Goal: Find specific page/section: Find specific page/section

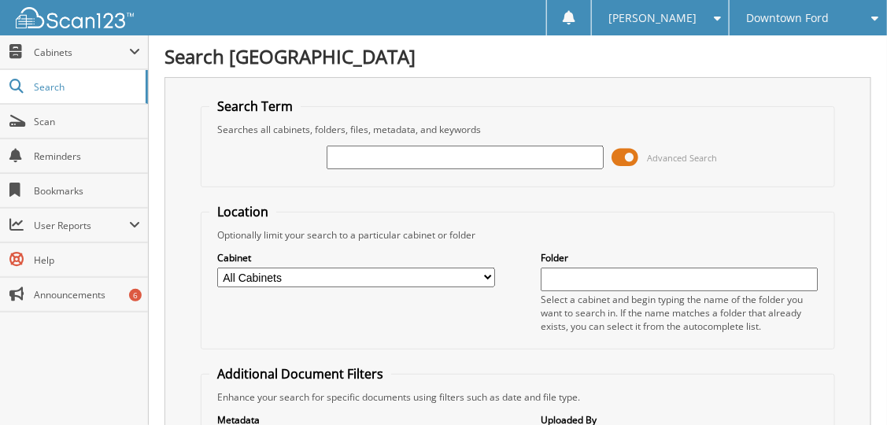
click at [355, 147] on input "text" at bounding box center [466, 158] width 278 height 24
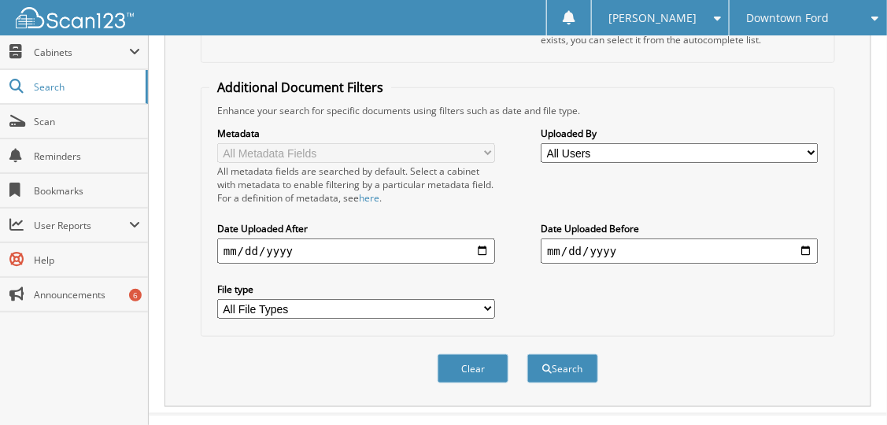
scroll to position [301, 0]
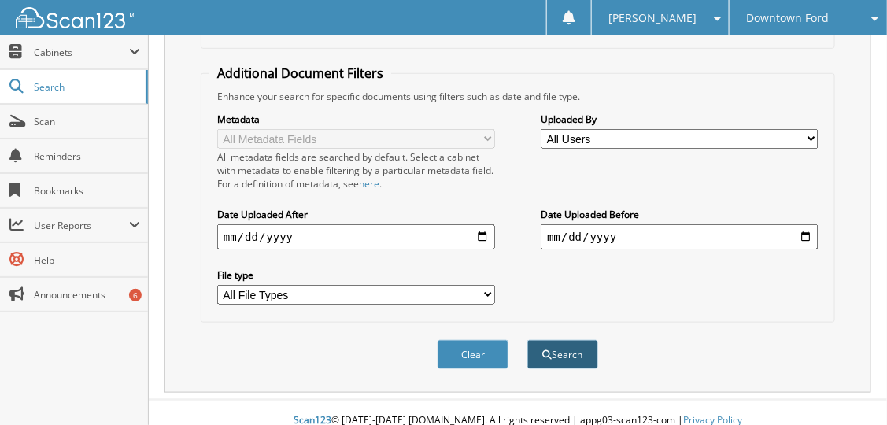
type input "33928"
click at [574, 340] on button "Search" at bounding box center [562, 354] width 71 height 29
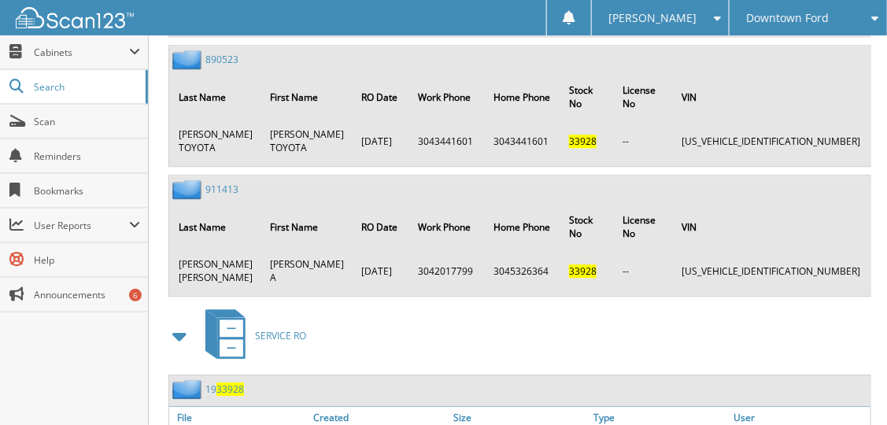
scroll to position [3111, 0]
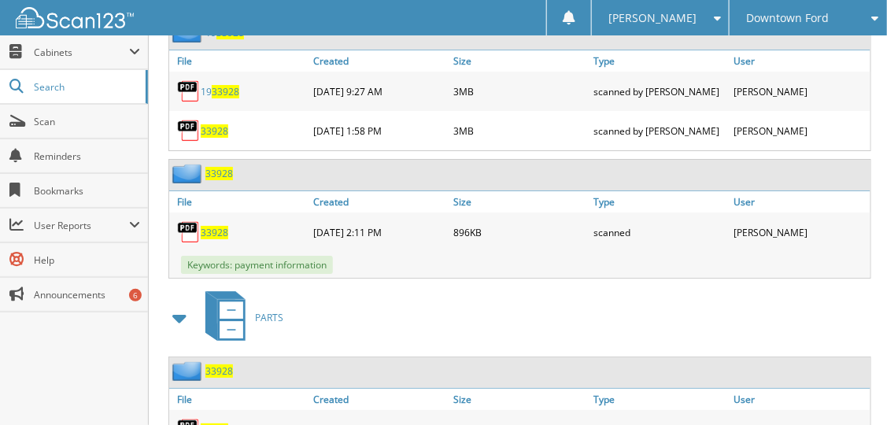
click at [217, 226] on span "33928" at bounding box center [215, 232] width 28 height 13
